Goal: Task Accomplishment & Management: Use online tool/utility

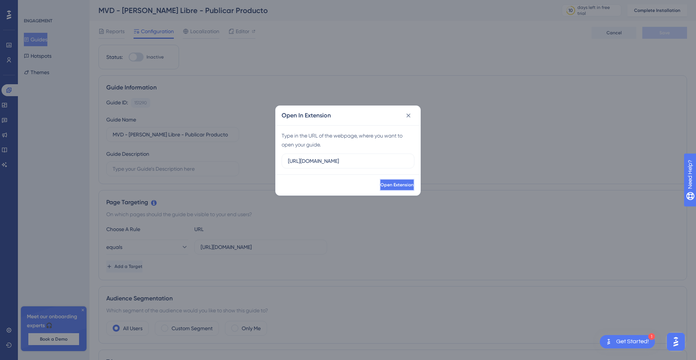
click at [383, 183] on span "Open Extension" at bounding box center [396, 185] width 33 height 6
click at [412, 116] on icon at bounding box center [408, 115] width 7 height 7
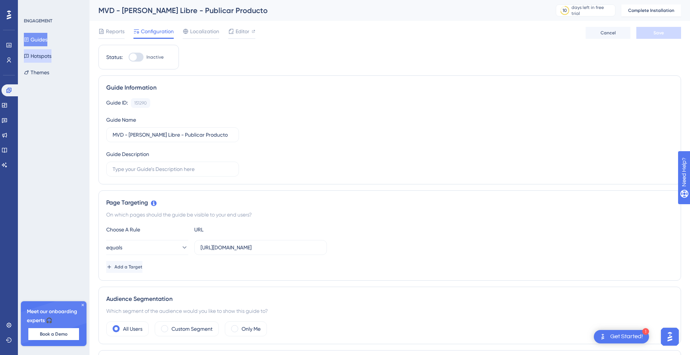
click at [37, 61] on button "Hotspots" at bounding box center [38, 55] width 28 height 13
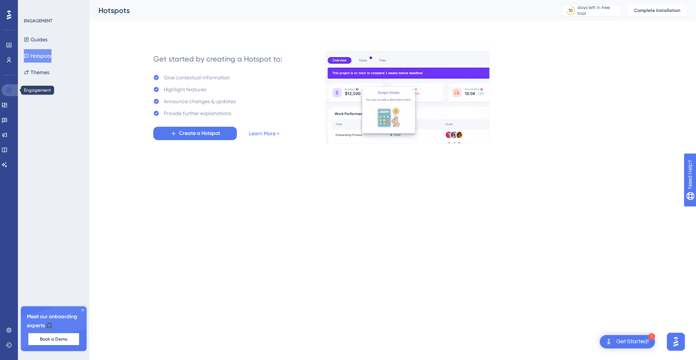
click at [10, 90] on icon at bounding box center [9, 90] width 6 height 6
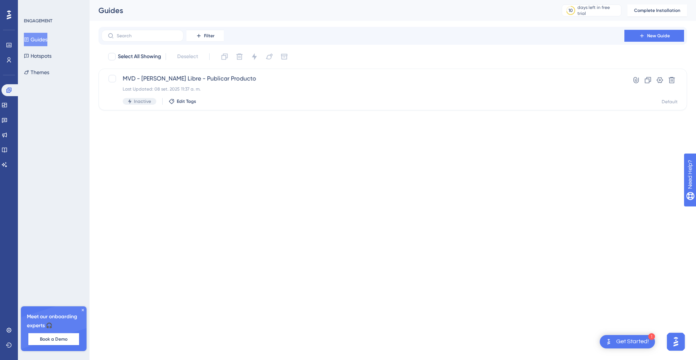
click at [83, 309] on icon at bounding box center [83, 310] width 4 height 4
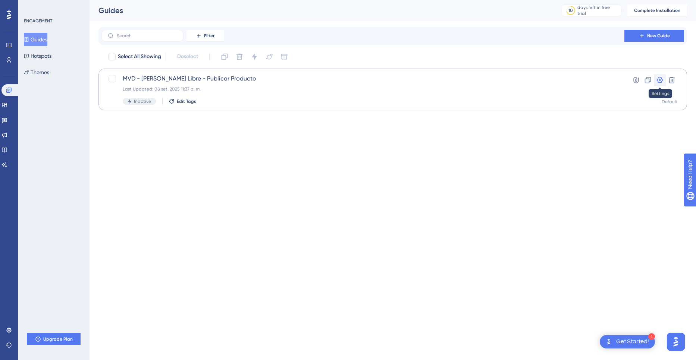
click at [659, 80] on icon at bounding box center [660, 80] width 6 height 6
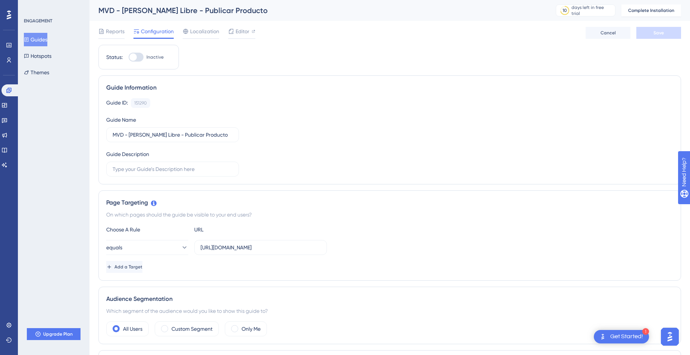
click at [40, 38] on button "Guides" at bounding box center [35, 39] width 23 height 13
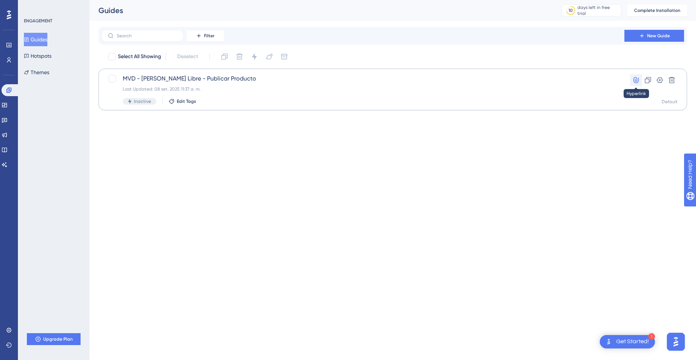
click at [637, 79] on icon at bounding box center [635, 80] width 5 height 6
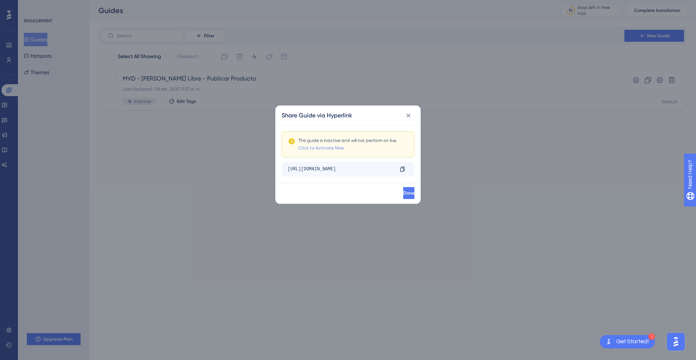
click at [326, 149] on link "Click to Activate Now" at bounding box center [321, 148] width 46 height 6
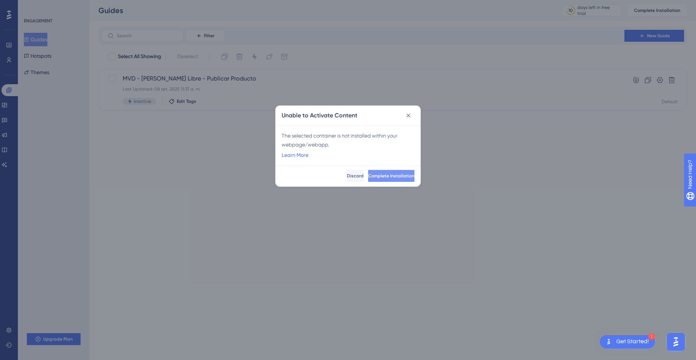
click at [378, 179] on span "Complete Installation" at bounding box center [391, 176] width 46 height 6
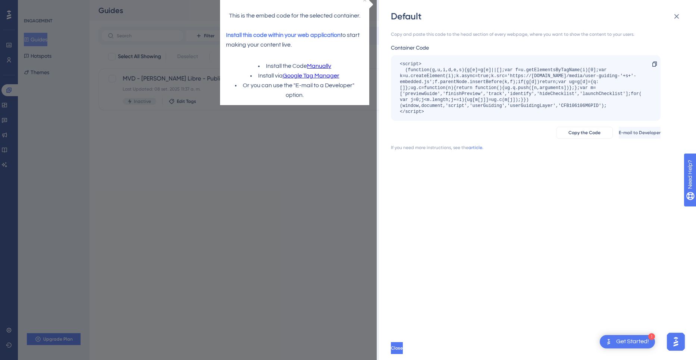
click at [316, 65] on link "Manually" at bounding box center [319, 67] width 24 height 10
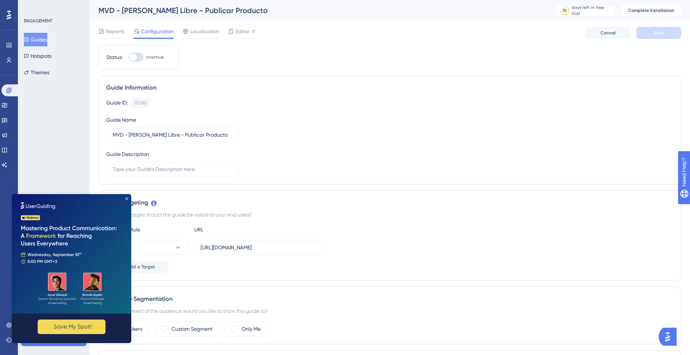
click at [125, 199] on icon "Close Preview" at bounding box center [126, 198] width 3 height 3
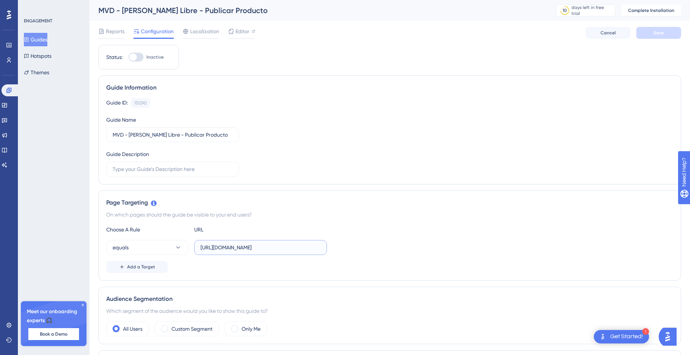
drag, startPoint x: 278, startPoint y: 246, endPoint x: 253, endPoint y: 248, distance: 24.7
click at [253, 248] on input "[URL][DOMAIN_NAME]" at bounding box center [261, 247] width 120 height 8
click at [232, 248] on input "[URL][DOMAIN_NAME]" at bounding box center [261, 247] width 120 height 8
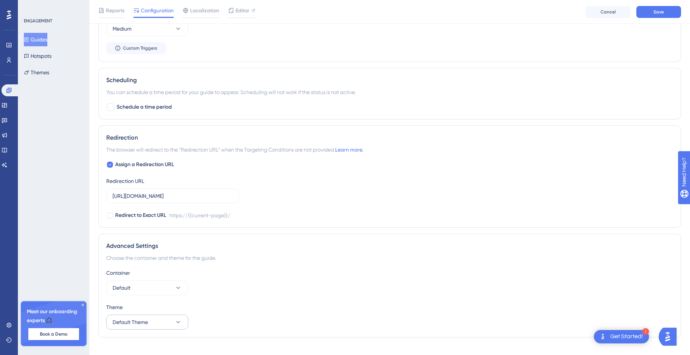
scroll to position [440, 0]
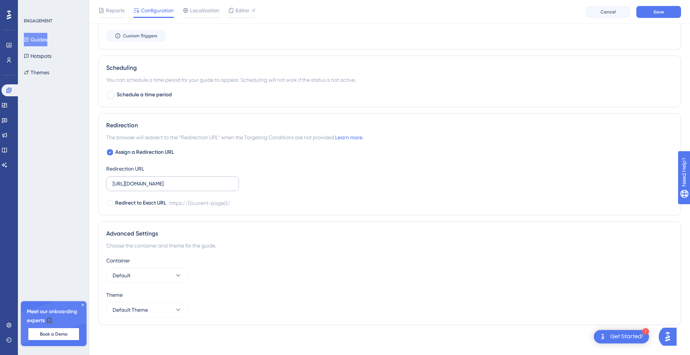
type input "[URL][DOMAIN_NAME]"
click at [179, 183] on input "[URL][DOMAIN_NAME]" at bounding box center [173, 183] width 120 height 8
paste input "[DOMAIN_NAME]"
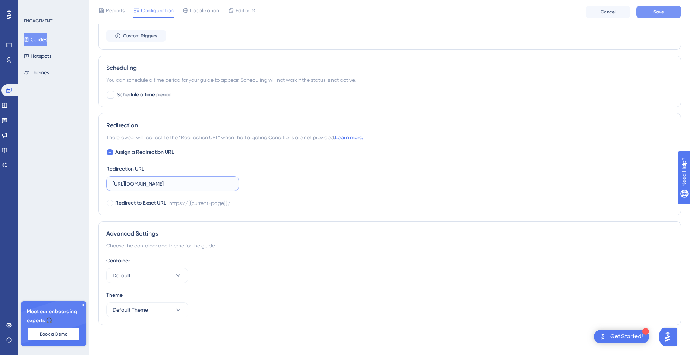
type input "[URL][DOMAIN_NAME]"
click at [655, 11] on span "Save" at bounding box center [659, 12] width 10 height 6
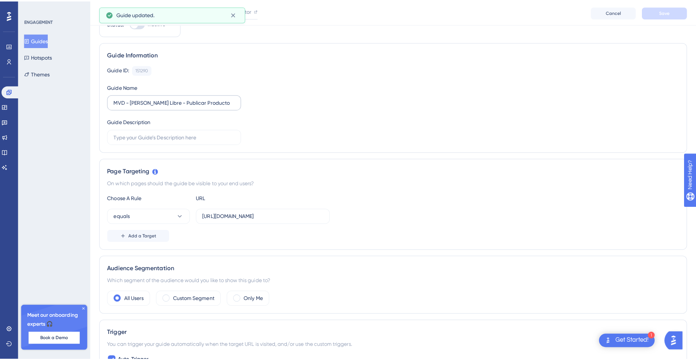
scroll to position [0, 0]
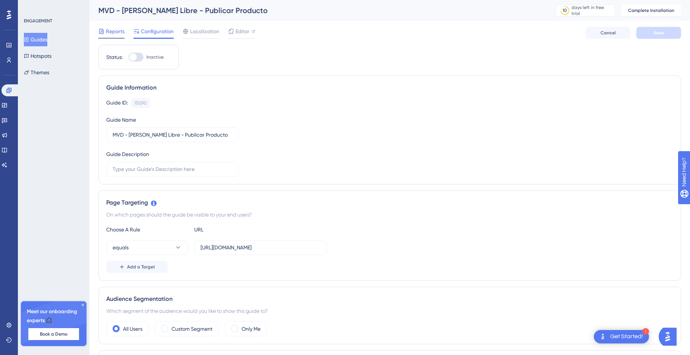
click at [115, 32] on span "Reports" at bounding box center [115, 31] width 19 height 9
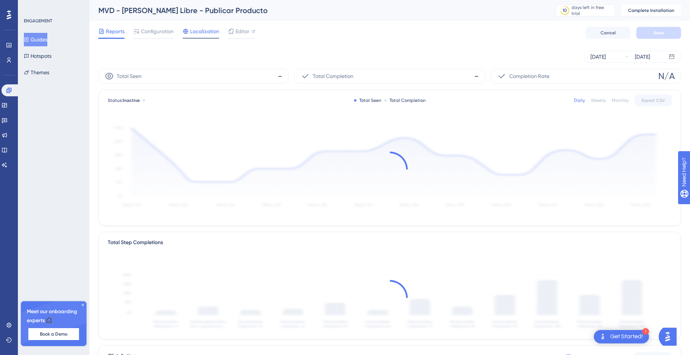
click at [197, 29] on span "Localization" at bounding box center [204, 31] width 29 height 9
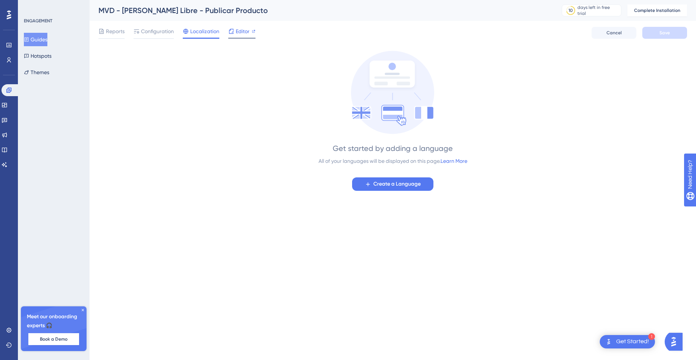
click at [239, 31] on span "Editor" at bounding box center [243, 31] width 14 height 9
